Goal: Register for event/course

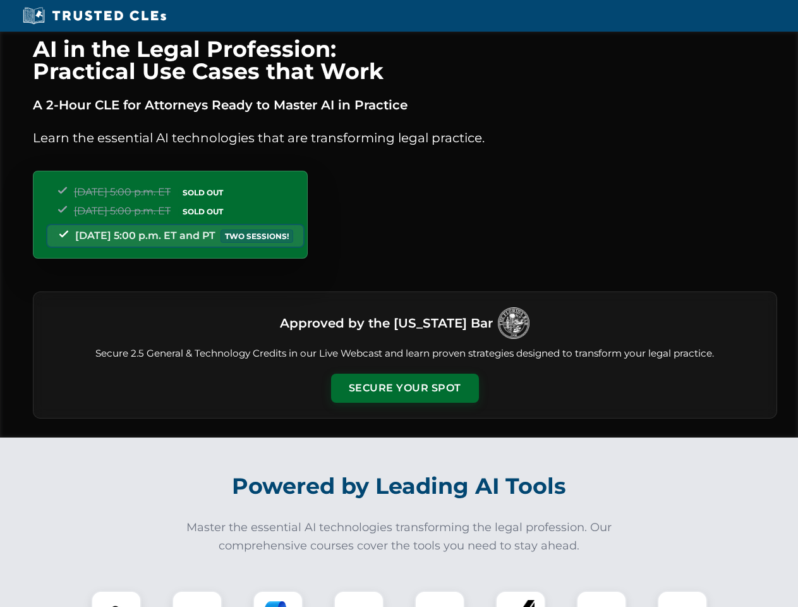
click at [404, 388] on button "Secure Your Spot" at bounding box center [405, 388] width 148 height 29
click at [116, 599] on img at bounding box center [116, 615] width 37 height 37
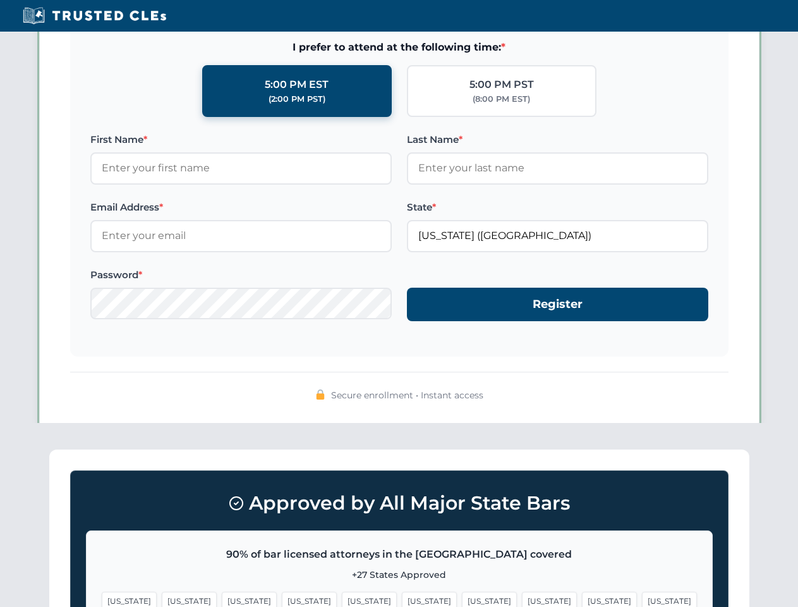
click at [462, 599] on span "[US_STATE]" at bounding box center [489, 601] width 55 height 18
click at [582, 599] on span "[US_STATE]" at bounding box center [609, 601] width 55 height 18
